Goal: Transaction & Acquisition: Purchase product/service

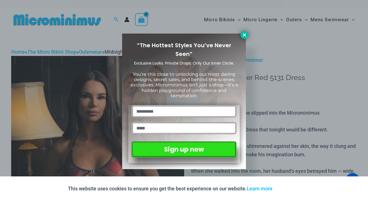
click at [245, 34] on icon at bounding box center [244, 34] width 3 height 3
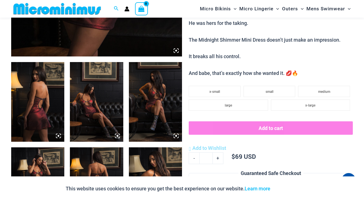
scroll to position [286, 0]
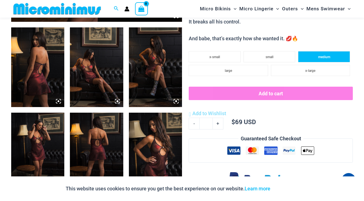
click at [322, 54] on li "medium" at bounding box center [324, 56] width 52 height 11
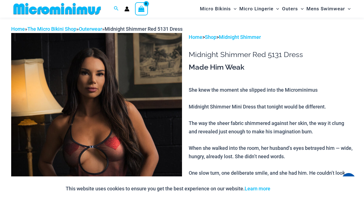
scroll to position [6, 0]
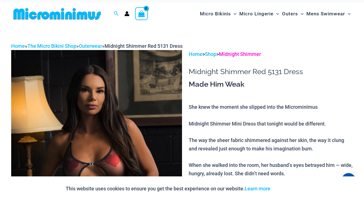
click at [239, 55] on link "Midnight Shimmer" at bounding box center [240, 54] width 42 height 6
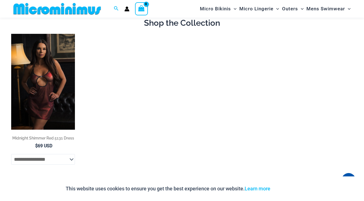
scroll to position [80, 0]
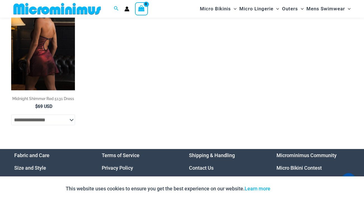
click at [74, 121] on select "**********" at bounding box center [43, 120] width 64 height 11
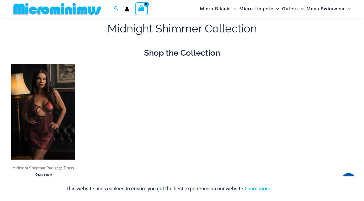
scroll to position [0, 0]
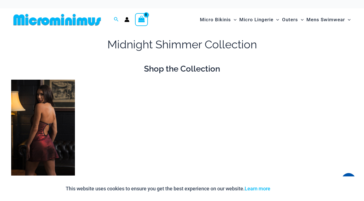
click at [55, 108] on img at bounding box center [43, 128] width 64 height 96
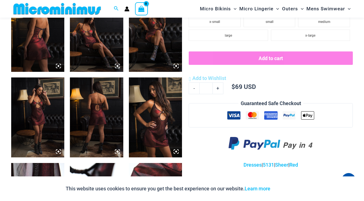
scroll to position [179, 0]
